Goal: Communication & Community: Ask a question

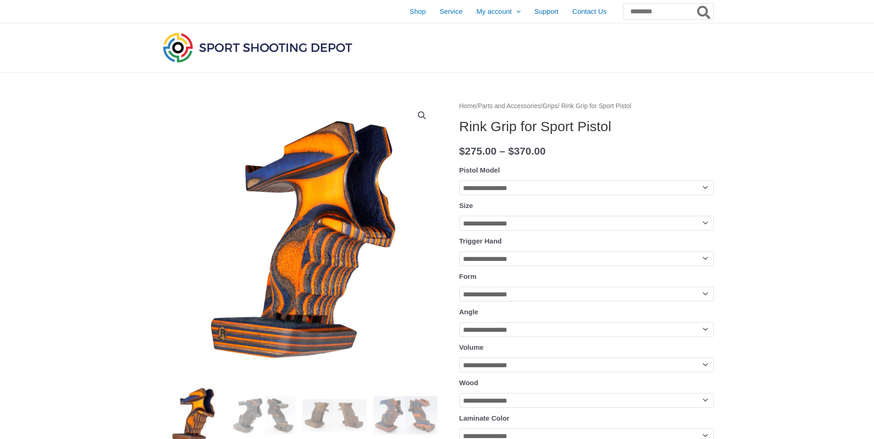
scroll to position [254, 0]
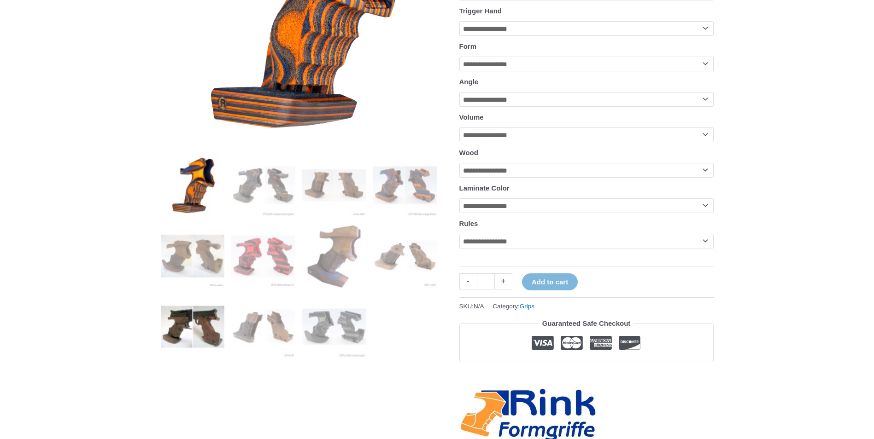
click at [187, 314] on img at bounding box center [193, 327] width 64 height 64
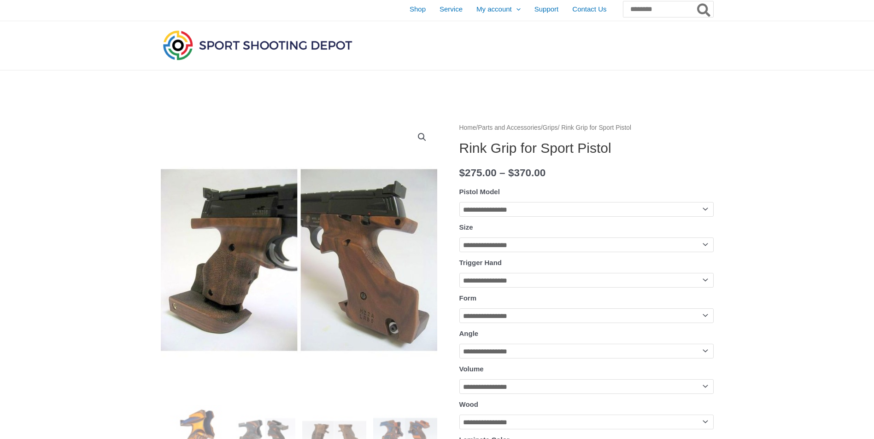
scroll to position [0, 0]
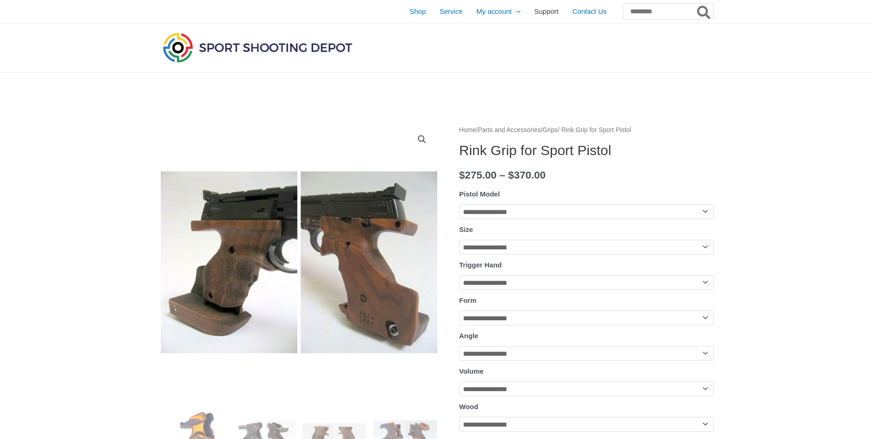
click at [534, 11] on span "Support" at bounding box center [546, 11] width 24 height 23
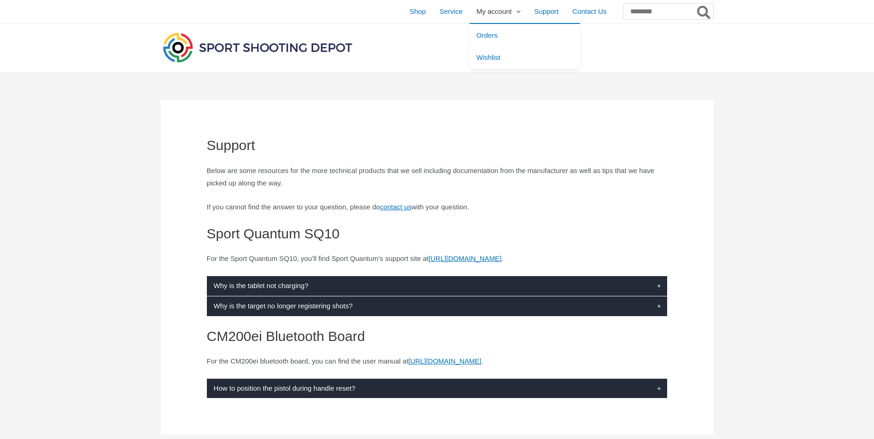
click at [476, 9] on span "My account" at bounding box center [493, 11] width 35 height 23
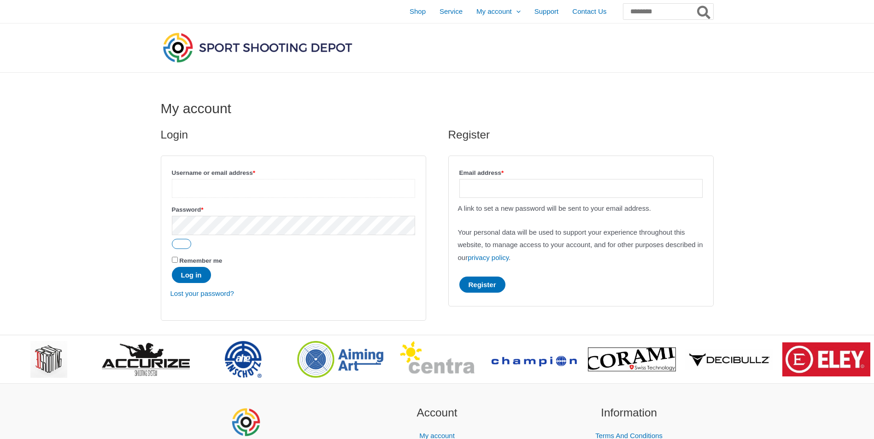
type input "**********"
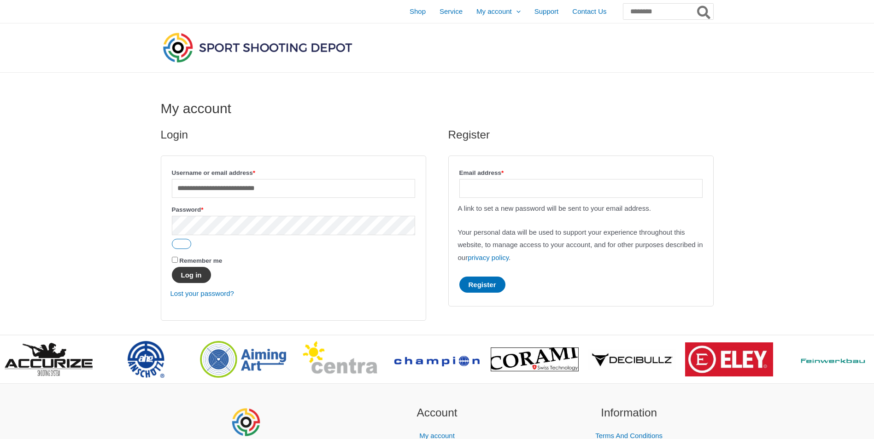
click at [196, 276] on button "Log in" at bounding box center [191, 275] width 39 height 16
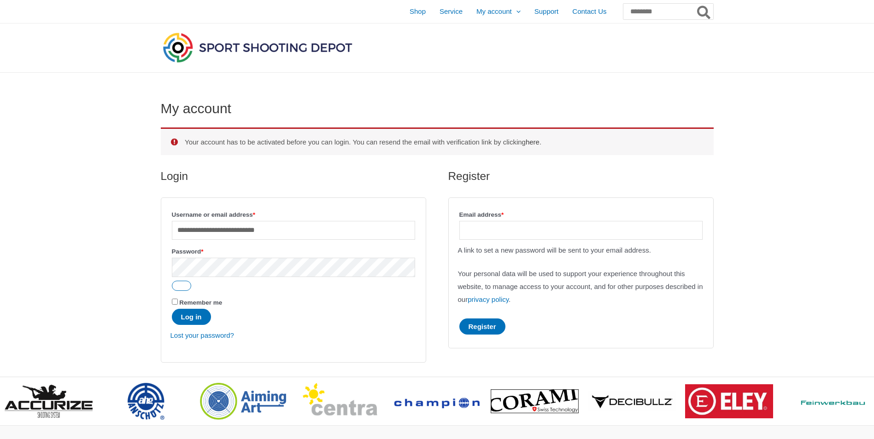
click at [539, 141] on link "here" at bounding box center [533, 142] width 14 height 8
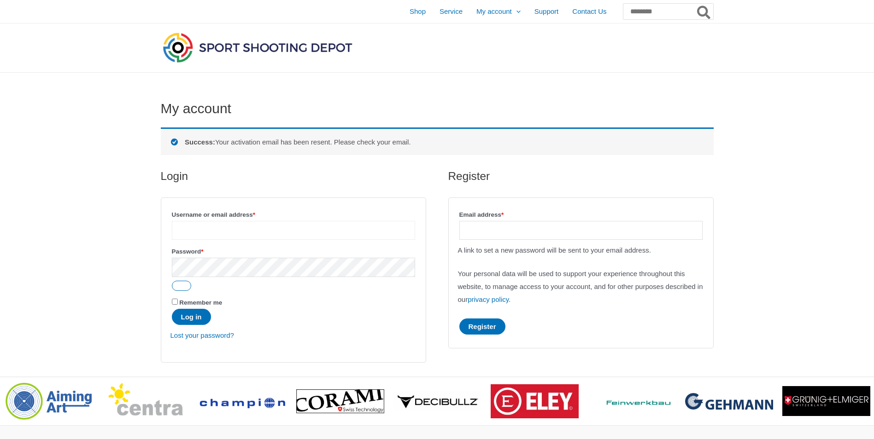
type input "**********"
click at [552, 229] on input "Email address * Required" at bounding box center [580, 230] width 243 height 19
type input "**********"
click at [486, 329] on button "Register" at bounding box center [482, 327] width 46 height 16
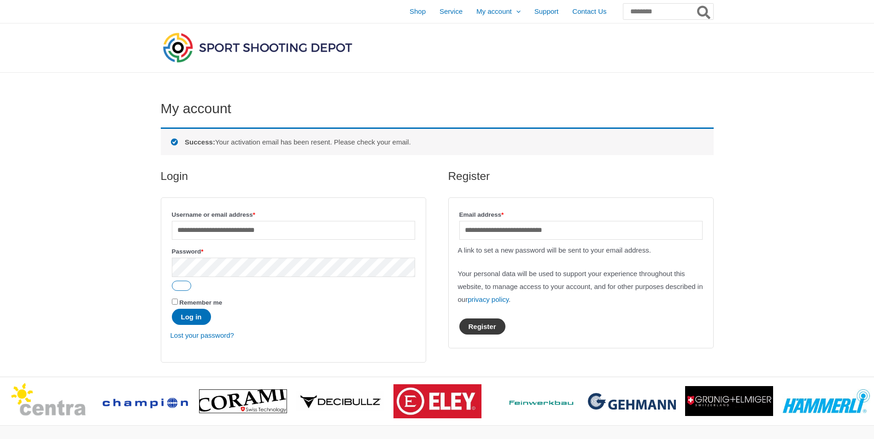
click at [491, 328] on button "Register" at bounding box center [482, 327] width 46 height 16
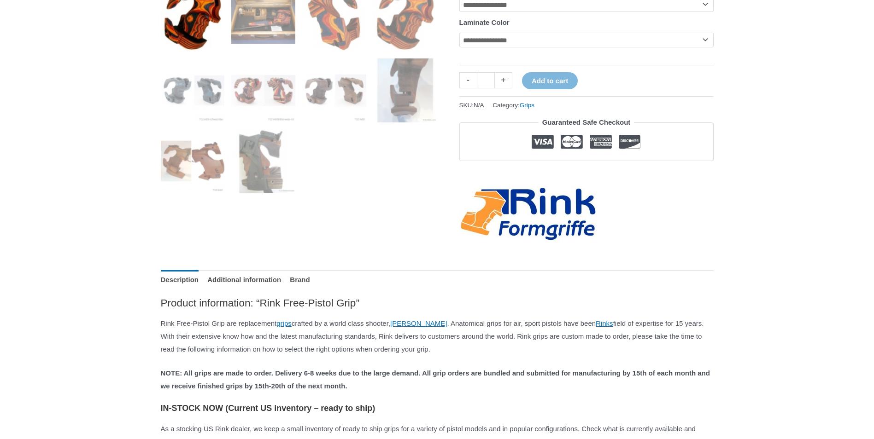
scroll to position [369, 0]
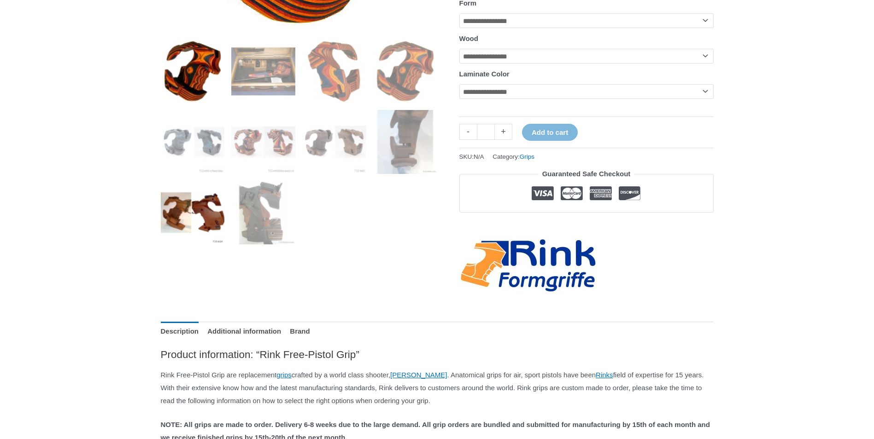
click at [174, 221] on img at bounding box center [193, 213] width 64 height 64
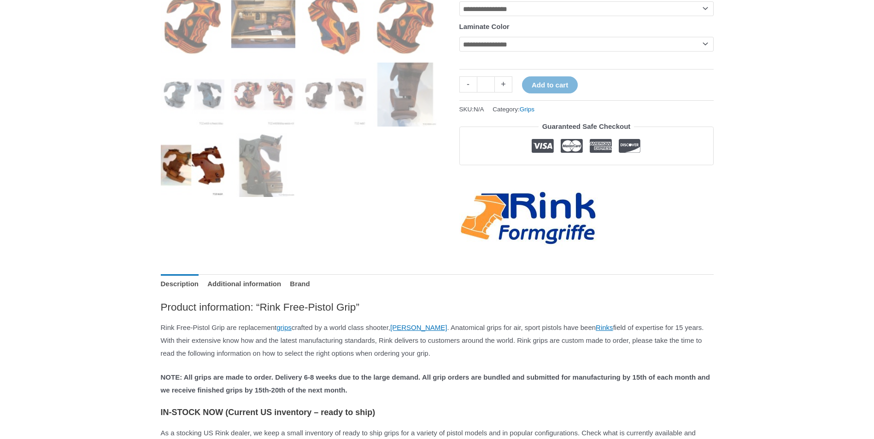
scroll to position [461, 0]
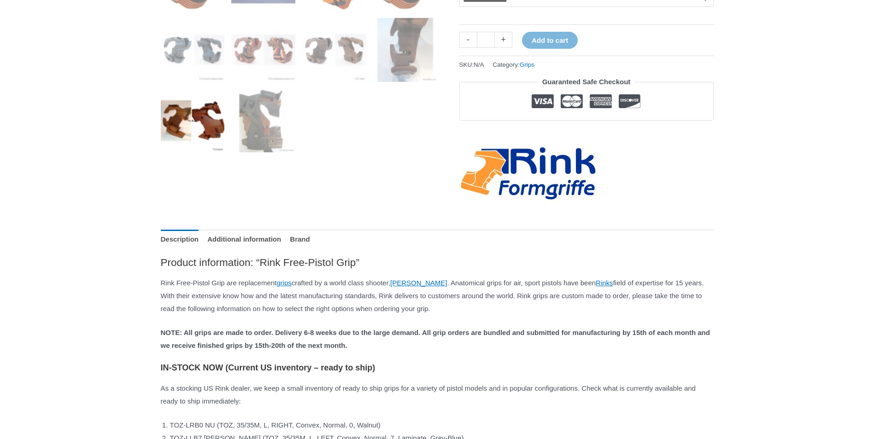
click at [543, 201] on img at bounding box center [528, 174] width 138 height 57
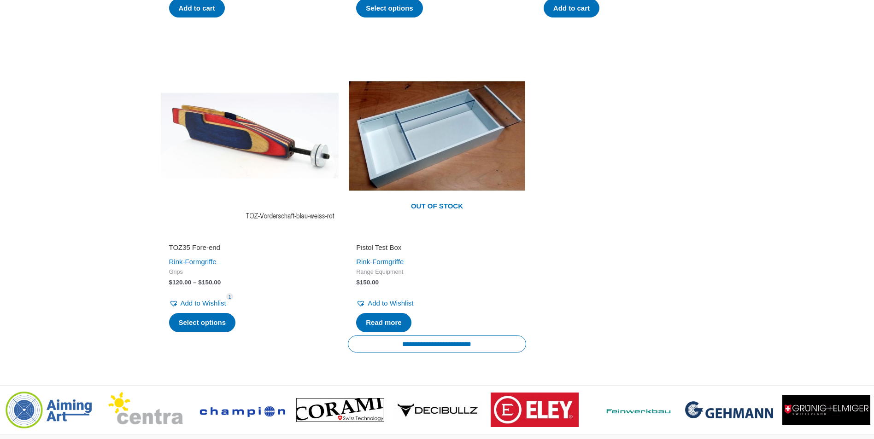
scroll to position [1147, 0]
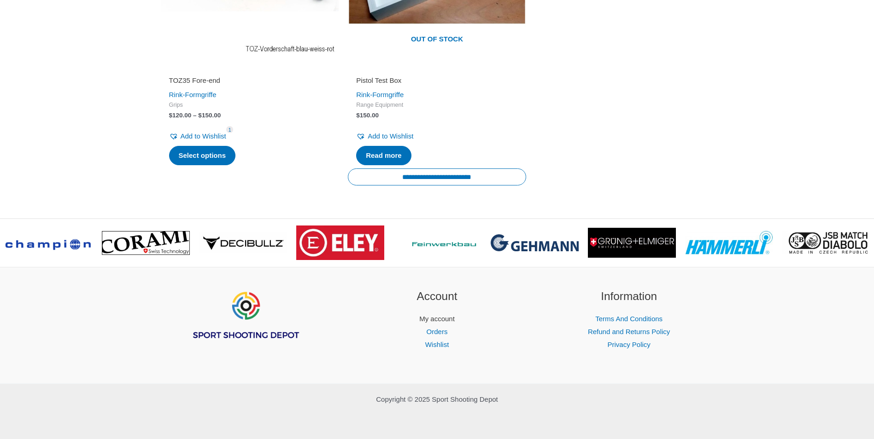
click at [433, 318] on link "My account" at bounding box center [436, 319] width 35 height 8
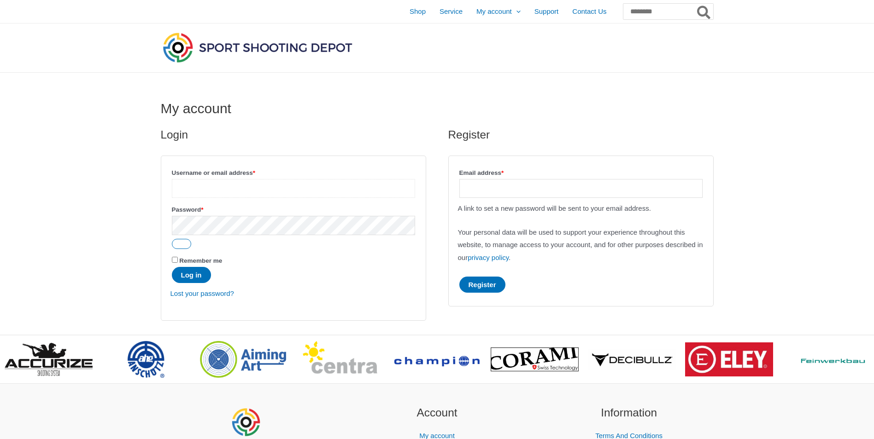
type input "**********"
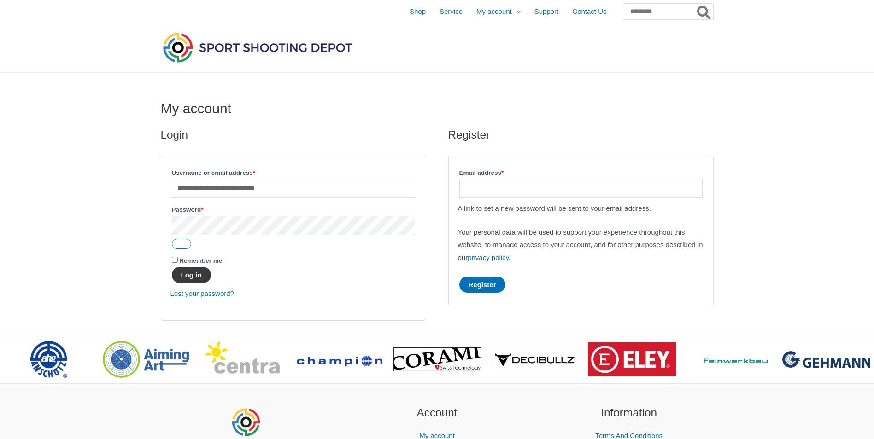
click at [187, 274] on button "Log in" at bounding box center [191, 275] width 39 height 16
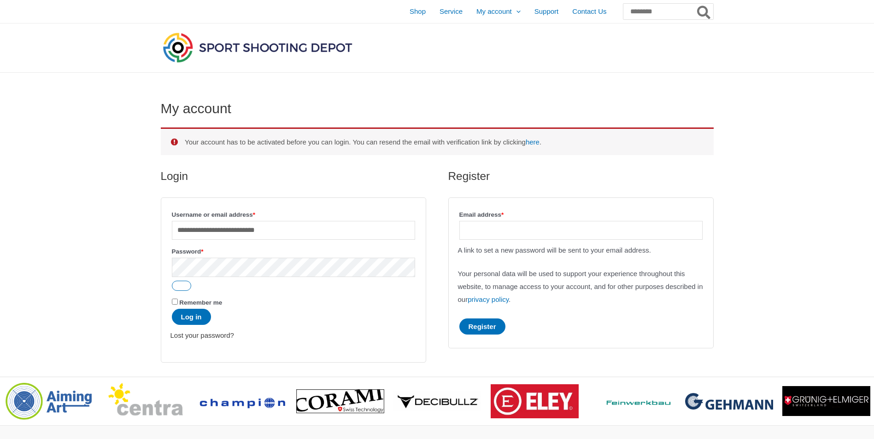
click at [211, 337] on link "Lost your password?" at bounding box center [202, 336] width 64 height 8
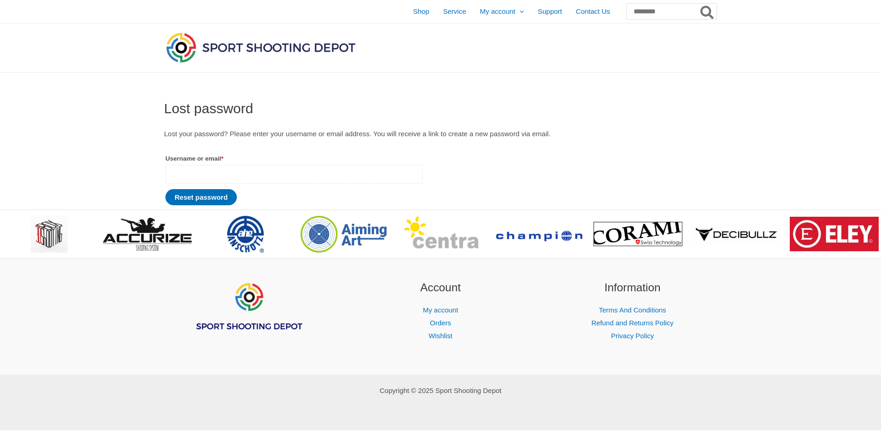
click at [203, 179] on input "Username or email * Required" at bounding box center [293, 174] width 257 height 19
type input "**********"
click at [195, 197] on button "Reset password" at bounding box center [200, 197] width 71 height 16
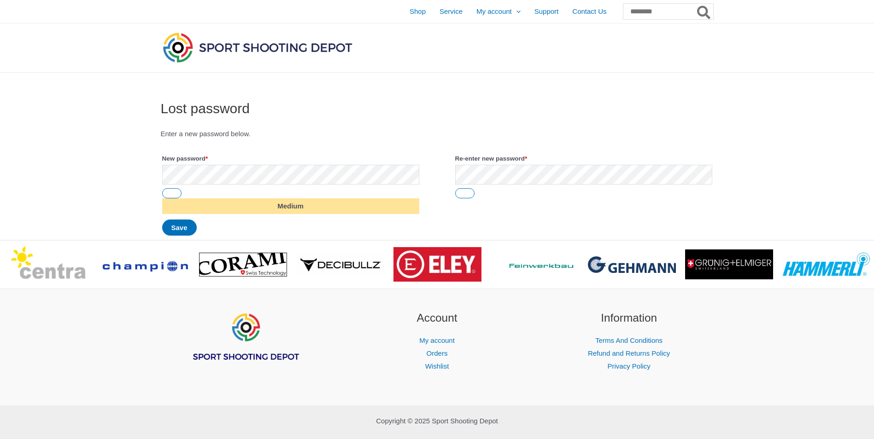
click at [439, 111] on h1 "Lost password" at bounding box center [437, 108] width 553 height 17
click at [182, 228] on button "Save" at bounding box center [179, 228] width 35 height 16
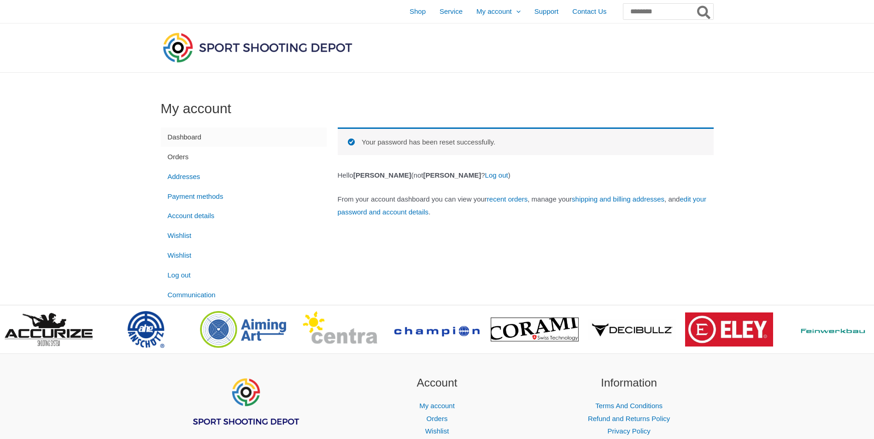
click at [179, 158] on link "Orders" at bounding box center [244, 157] width 166 height 20
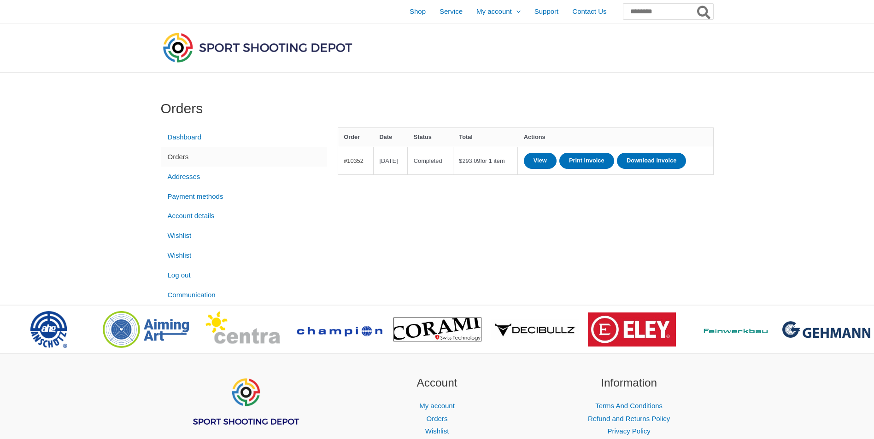
click at [359, 164] on link "#10352" at bounding box center [354, 161] width 20 height 7
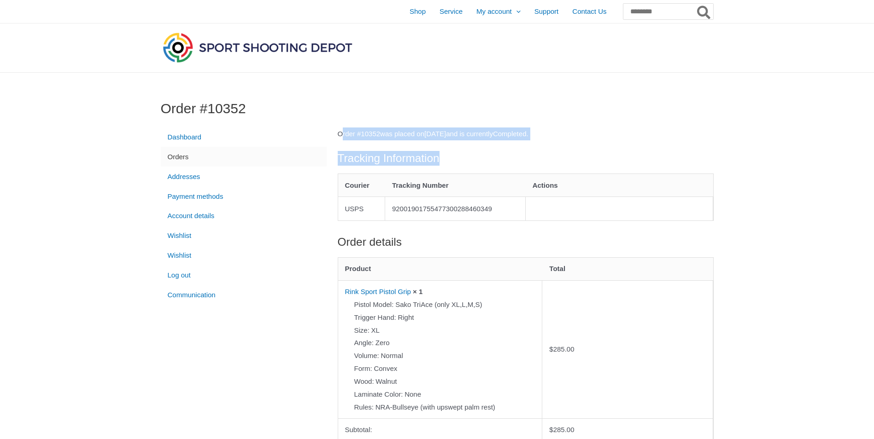
drag, startPoint x: 338, startPoint y: 132, endPoint x: 594, endPoint y: 141, distance: 256.7
click at [594, 141] on div "Order # 10352 was placed on July 6, 2023 and is currently Completed . Tracking …" at bounding box center [526, 443] width 376 height 630
drag, startPoint x: 594, startPoint y: 141, endPoint x: 545, endPoint y: 132, distance: 50.1
copy div "Order # 10352 was placed on July 6, 2023 and is currently Completed . Tracking …"
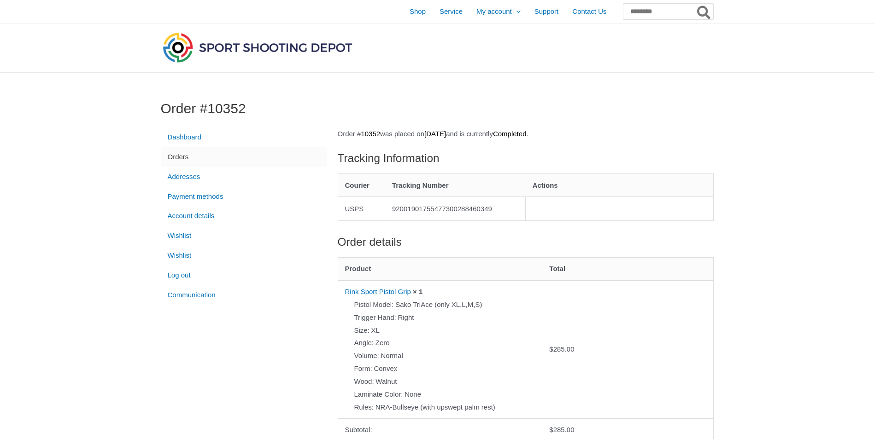
click at [573, 71] on div at bounding box center [628, 47] width 172 height 49
click at [572, 10] on span "Contact Us" at bounding box center [589, 11] width 34 height 23
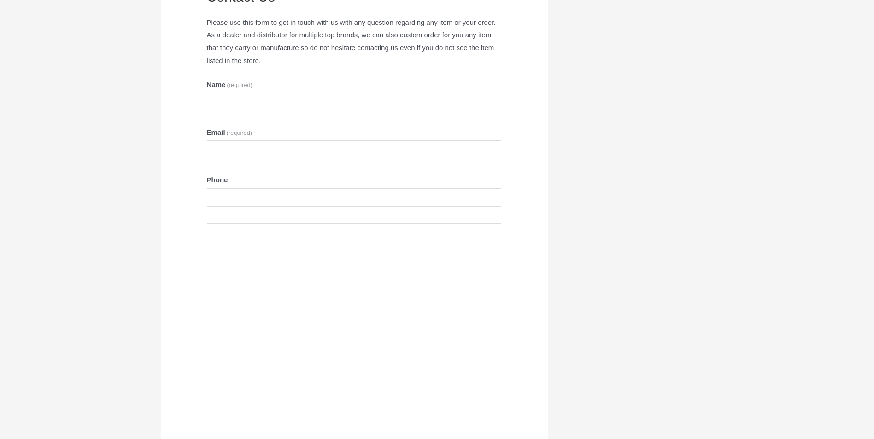
scroll to position [138, 0]
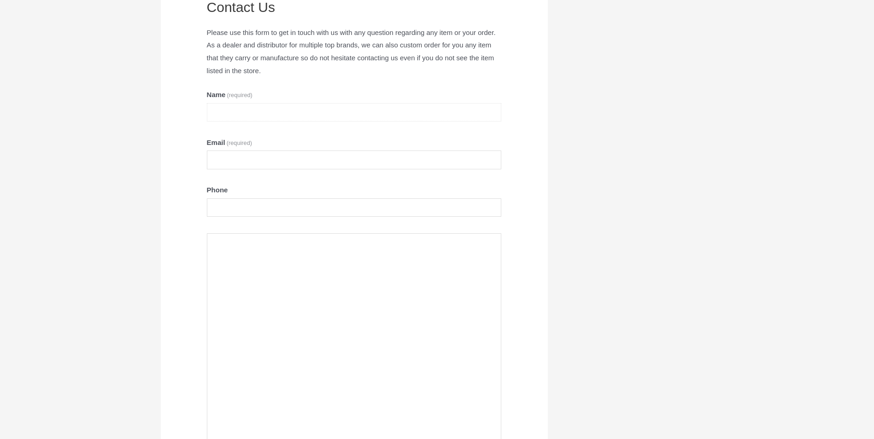
click at [304, 116] on input "Name (required)" at bounding box center [354, 112] width 295 height 19
type input "**********"
click at [267, 294] on textarea "Contact Us" at bounding box center [354, 368] width 295 height 268
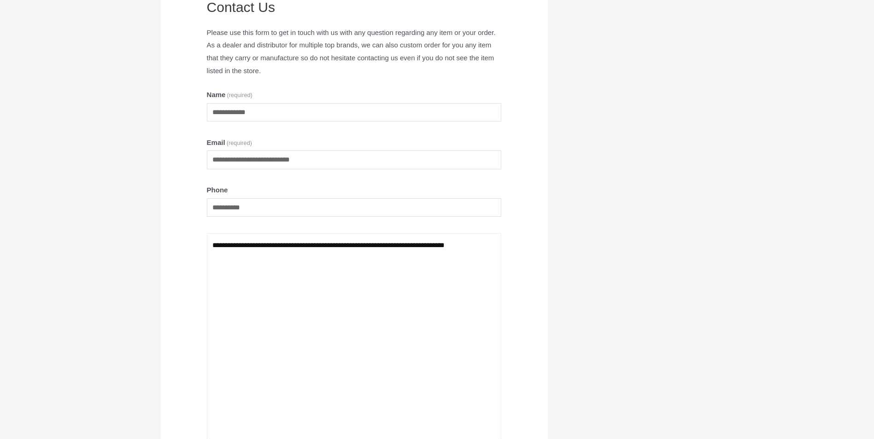
paste textarea "**********"
drag, startPoint x: 292, startPoint y: 302, endPoint x: 194, endPoint y: 301, distance: 97.7
click at [194, 301] on article "**********" at bounding box center [354, 296] width 387 height 668
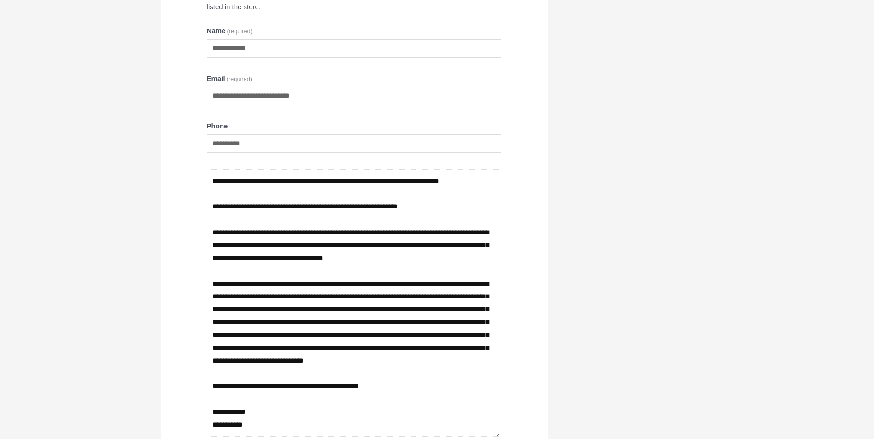
scroll to position [56, 0]
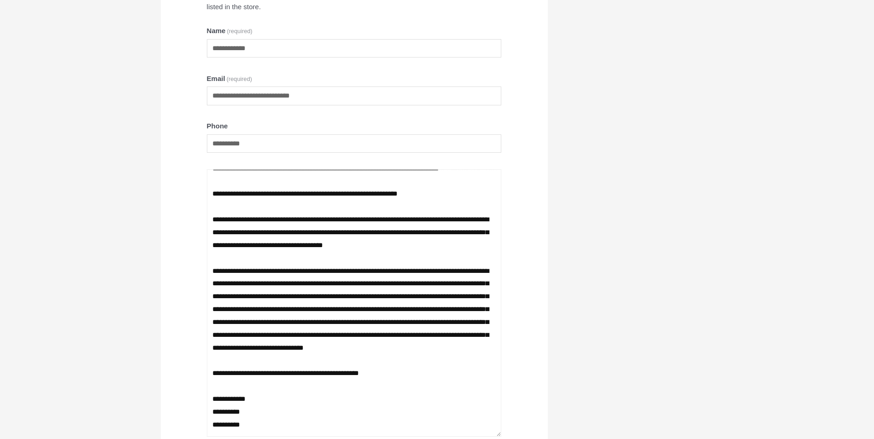
type textarea "**********"
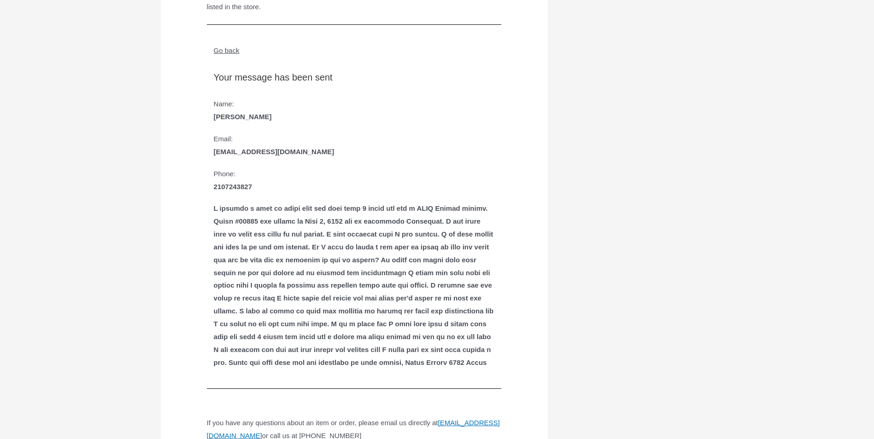
scroll to position [227, 0]
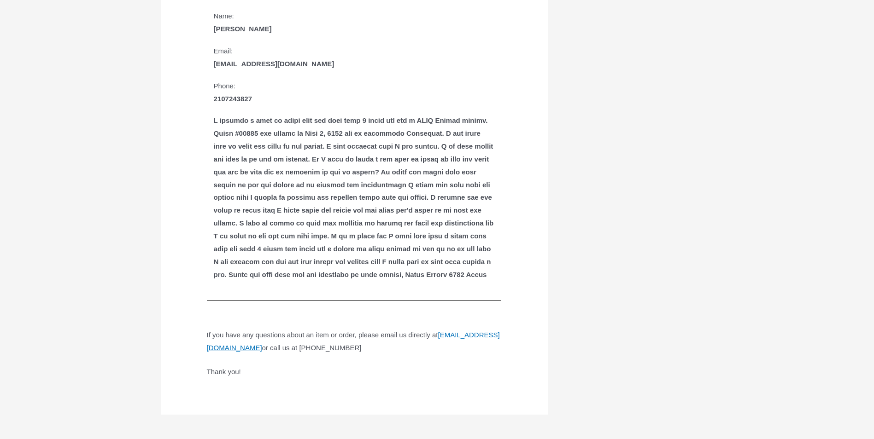
scroll to position [365, 0]
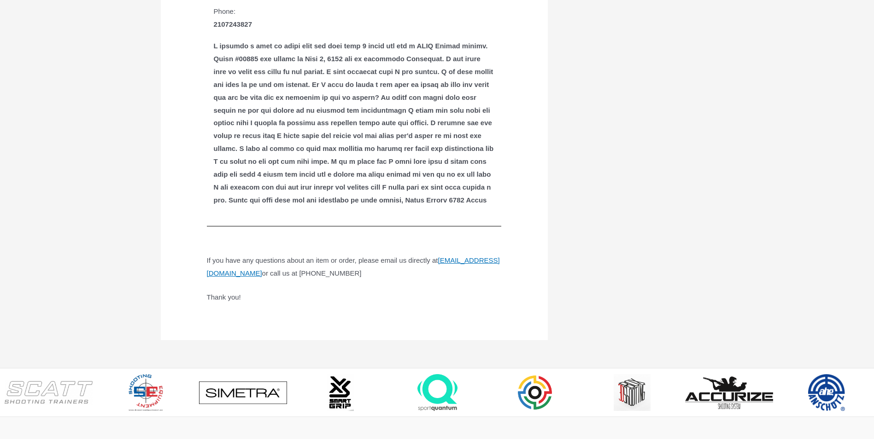
click at [356, 206] on div at bounding box center [354, 123] width 281 height 167
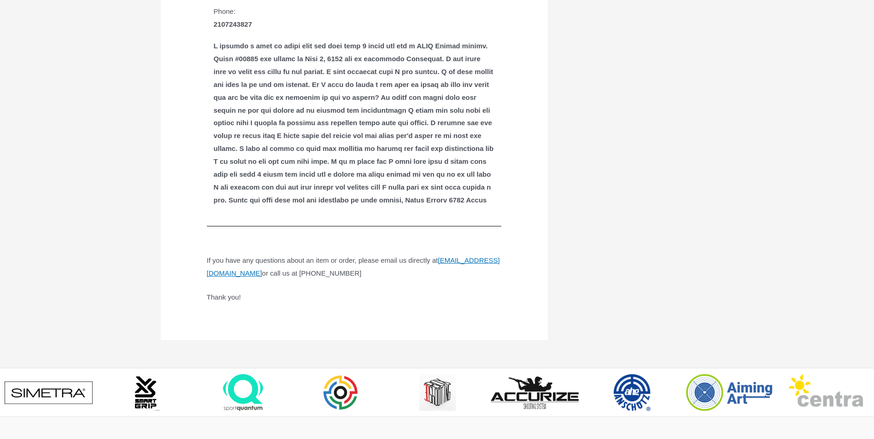
click at [372, 206] on div at bounding box center [354, 123] width 281 height 167
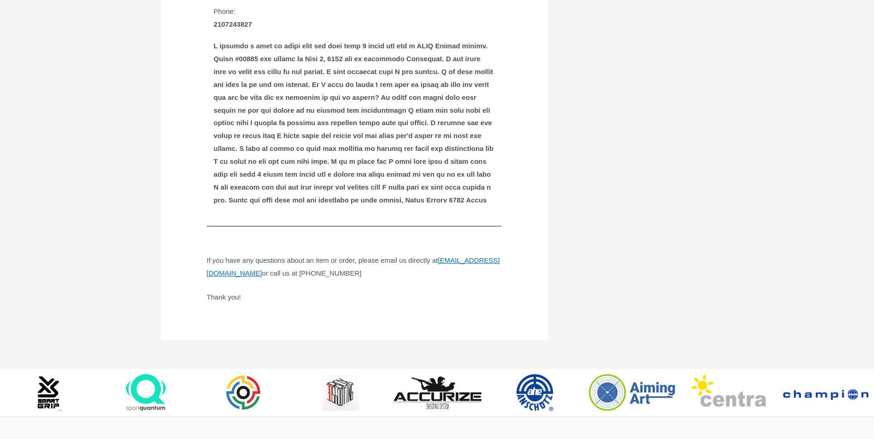
click at [356, 206] on div at bounding box center [354, 123] width 281 height 167
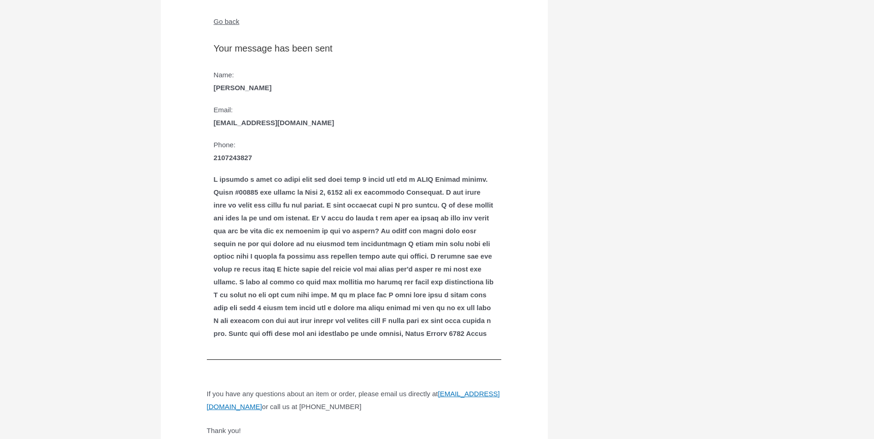
scroll to position [227, 0]
